Goal: Find contact information: Find contact information

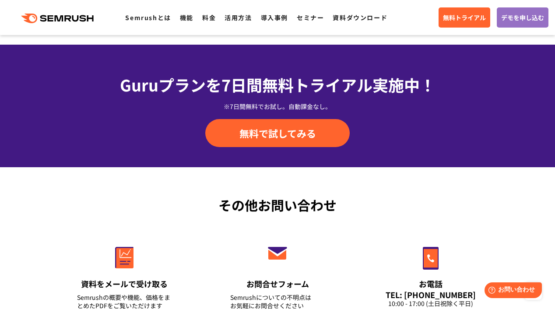
scroll to position [3011, 0]
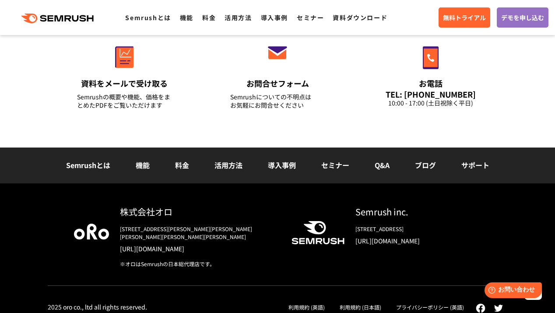
click at [497, 298] on html "Help お問い合わせ" at bounding box center [511, 288] width 68 height 19
click at [499, 303] on div at bounding box center [499, 307] width 18 height 12
click at [497, 304] on div at bounding box center [499, 307] width 18 height 12
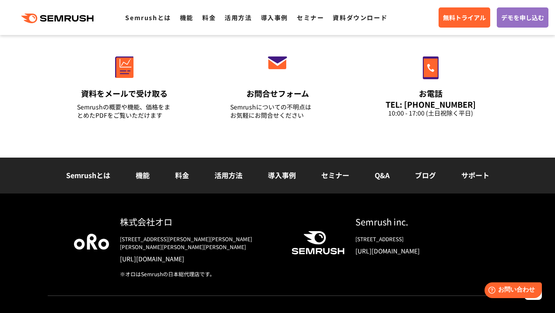
scroll to position [3001, 0]
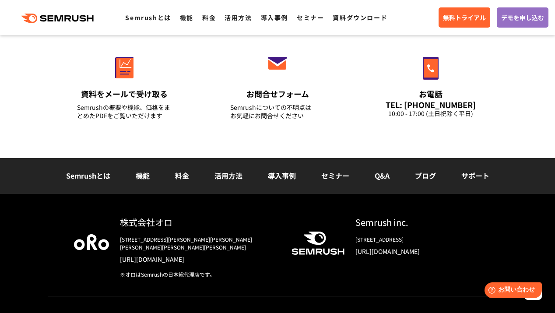
click at [501, 312] on img at bounding box center [498, 318] width 9 height 7
drag, startPoint x: 354, startPoint y: 240, endPoint x: 487, endPoint y: 239, distance: 133.0
click at [487, 239] on div "株式会社オロ 〒153-0063　東京都目黒区目黒3-9-1 目黒須田ビル https://www.oro.com/ja/ ※オロはSemrushの日本総代理…" at bounding box center [278, 256] width 460 height 81
copy div "[STREET_ADDRESS]"
drag, startPoint x: 120, startPoint y: 223, endPoint x: 213, endPoint y: 222, distance: 92.8
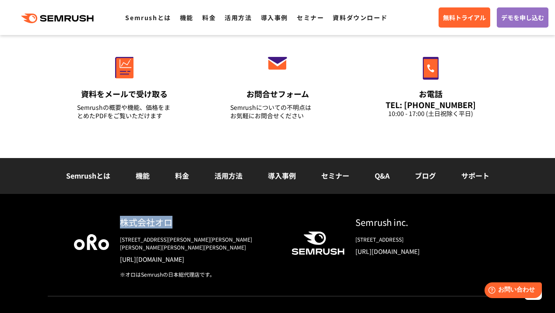
click at [212, 223] on div "株式会社オロ" at bounding box center [199, 222] width 158 height 13
copy div "株式会社オロ"
click at [330, 221] on div ".cls-1 {fill: #fff;}" at bounding box center [318, 239] width 53 height 47
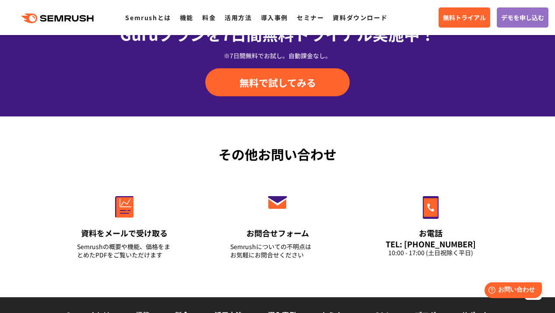
scroll to position [2860, 0]
